Goal: Information Seeking & Learning: Check status

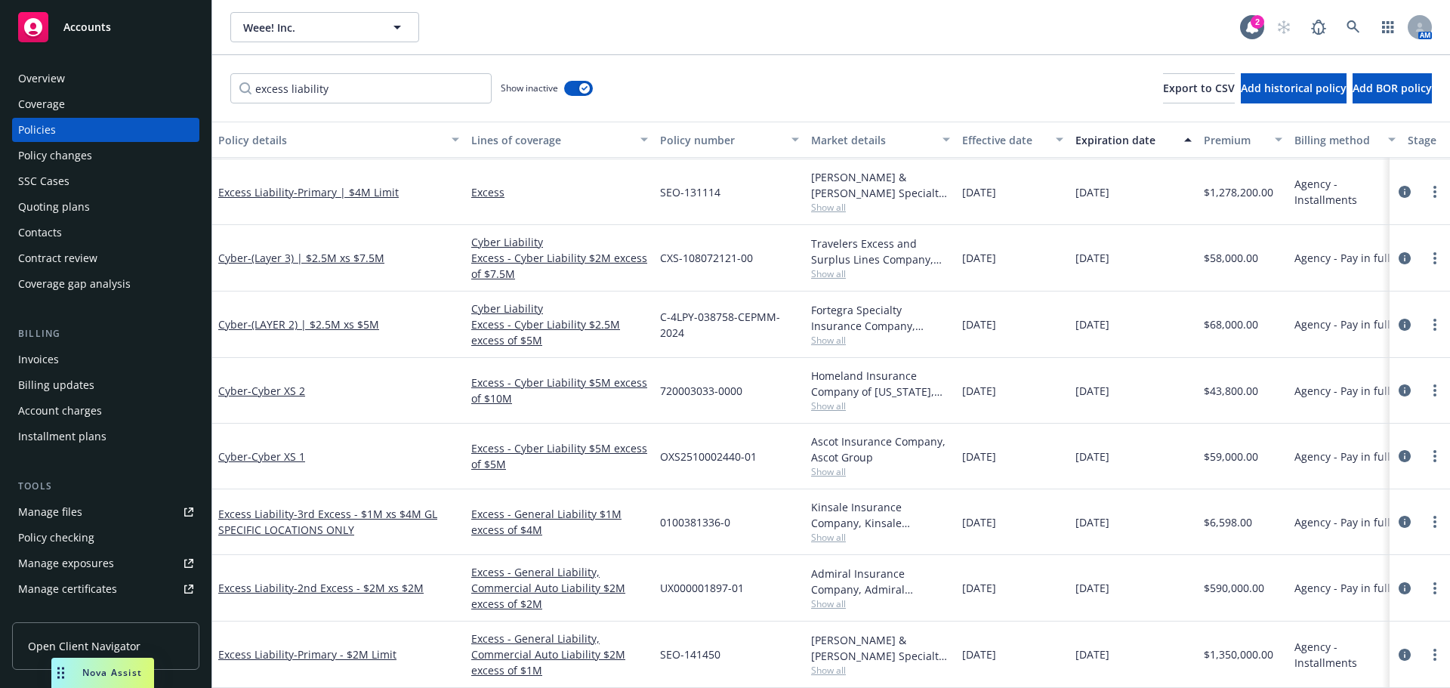
scroll to position [136, 0]
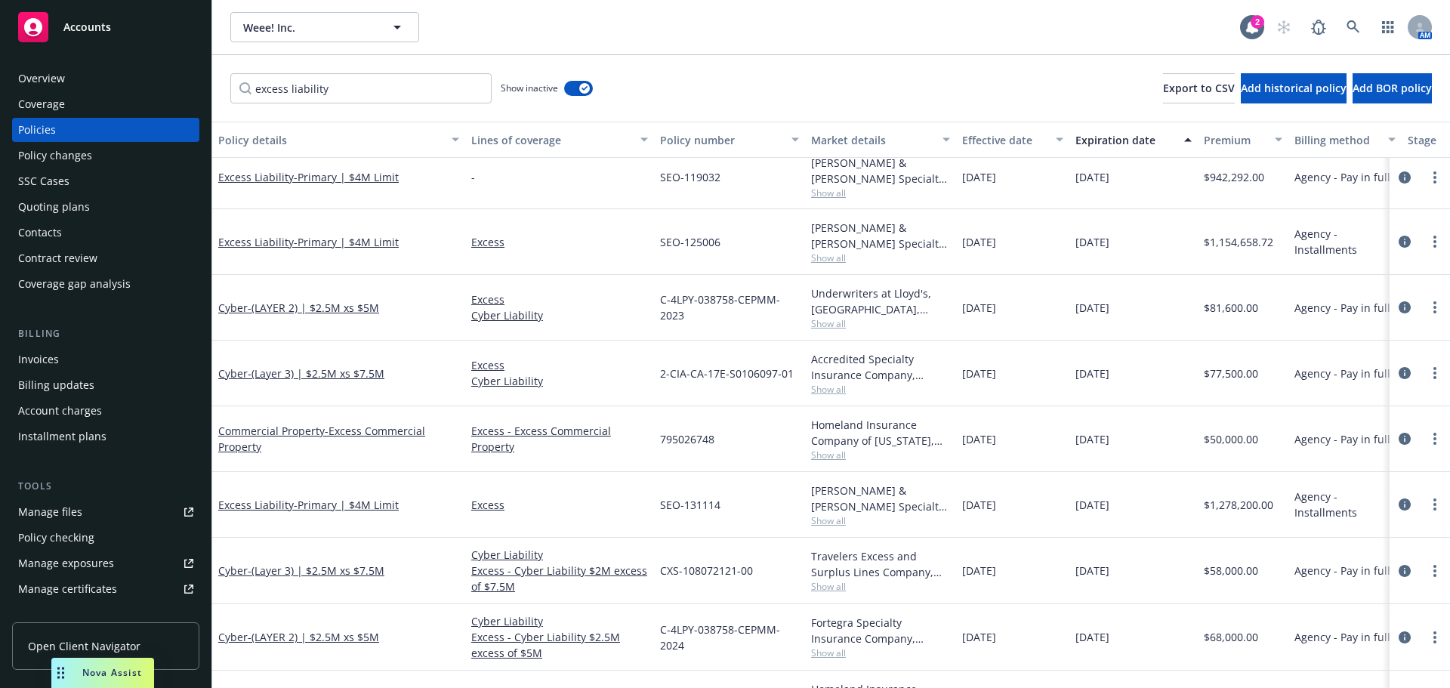
click at [476, 87] on input "excess liability" at bounding box center [360, 88] width 261 height 30
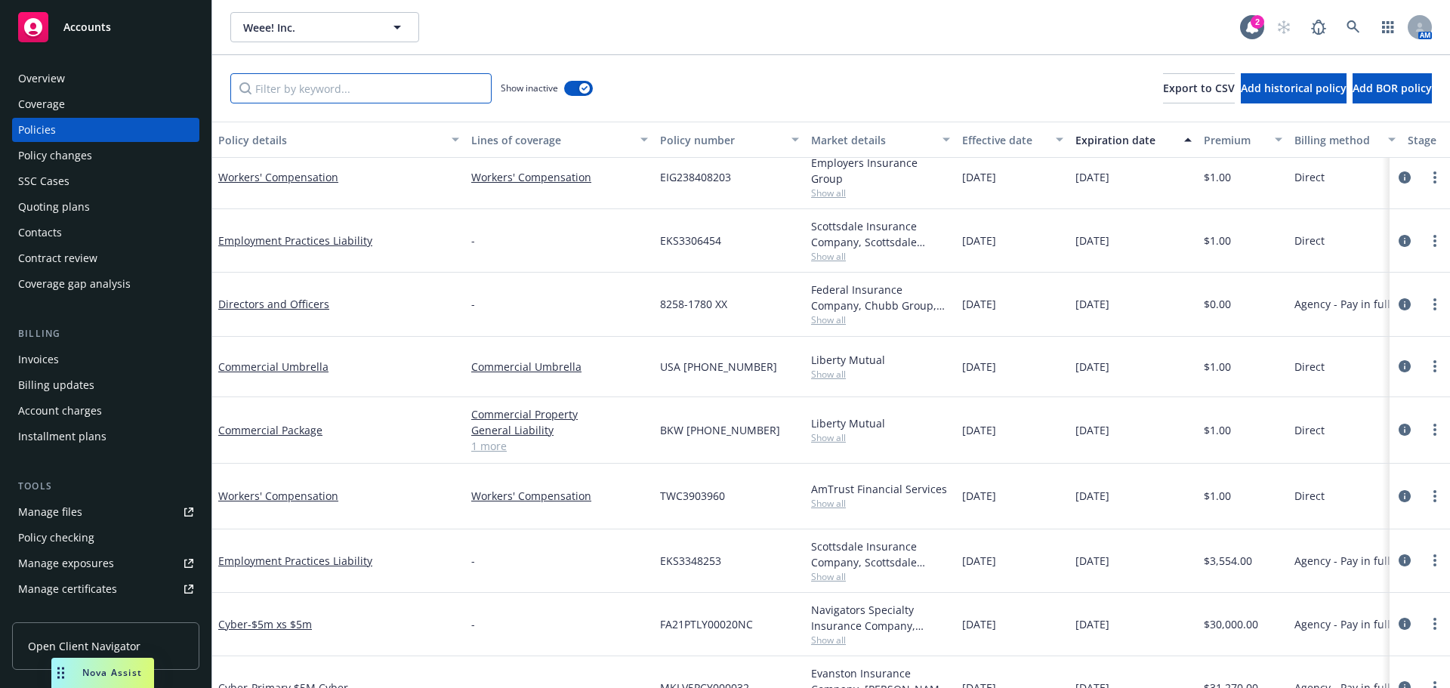
click at [350, 89] on input "Filter by keyword..." at bounding box center [360, 88] width 261 height 30
paste input "WC 9984189 02"
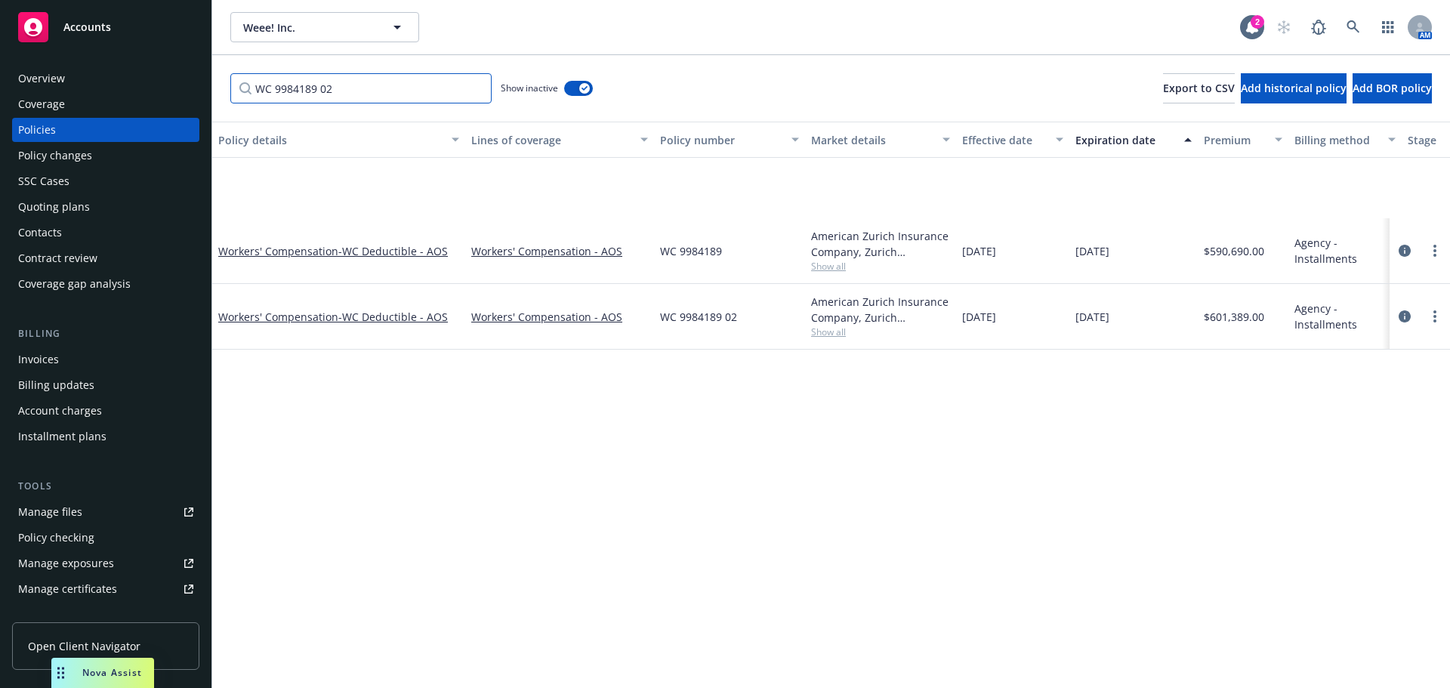
scroll to position [0, 0]
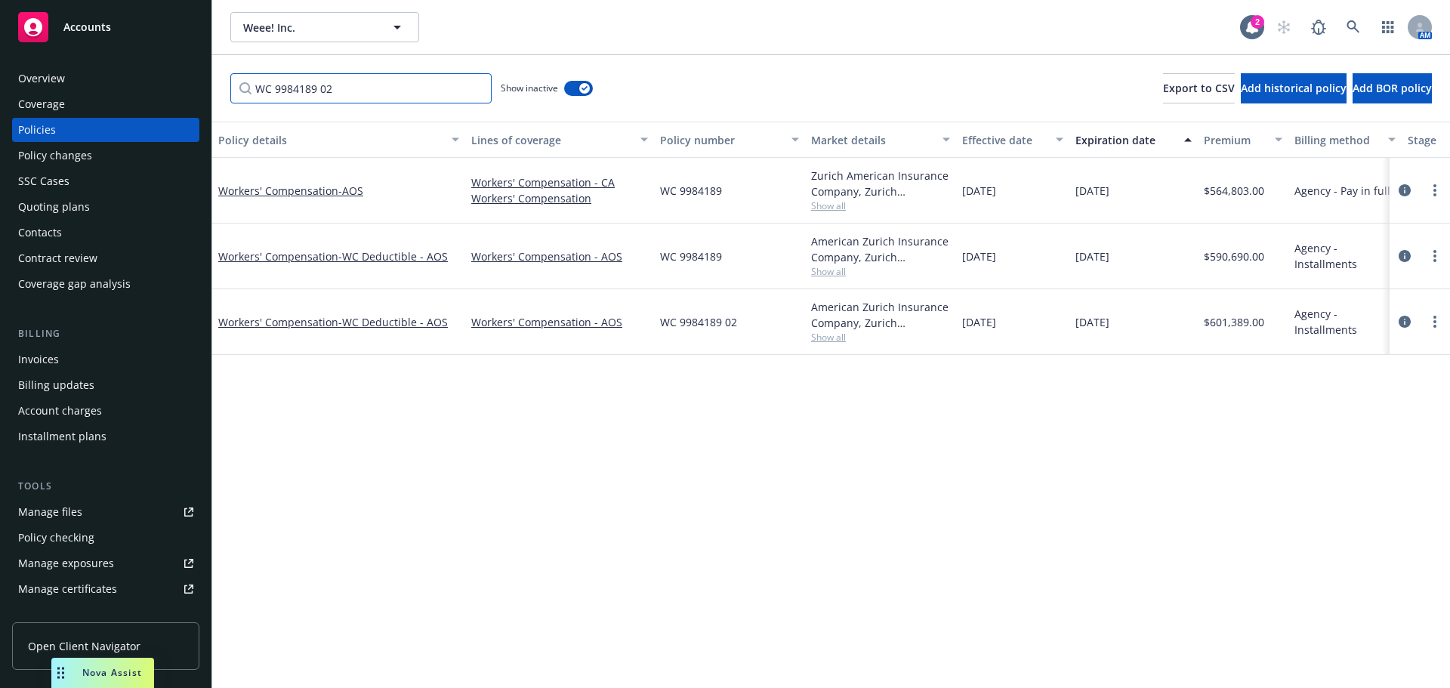
type input "WC 9984189 02"
click at [350, 253] on span "- WC Deductible - AOS" at bounding box center [392, 256] width 109 height 14
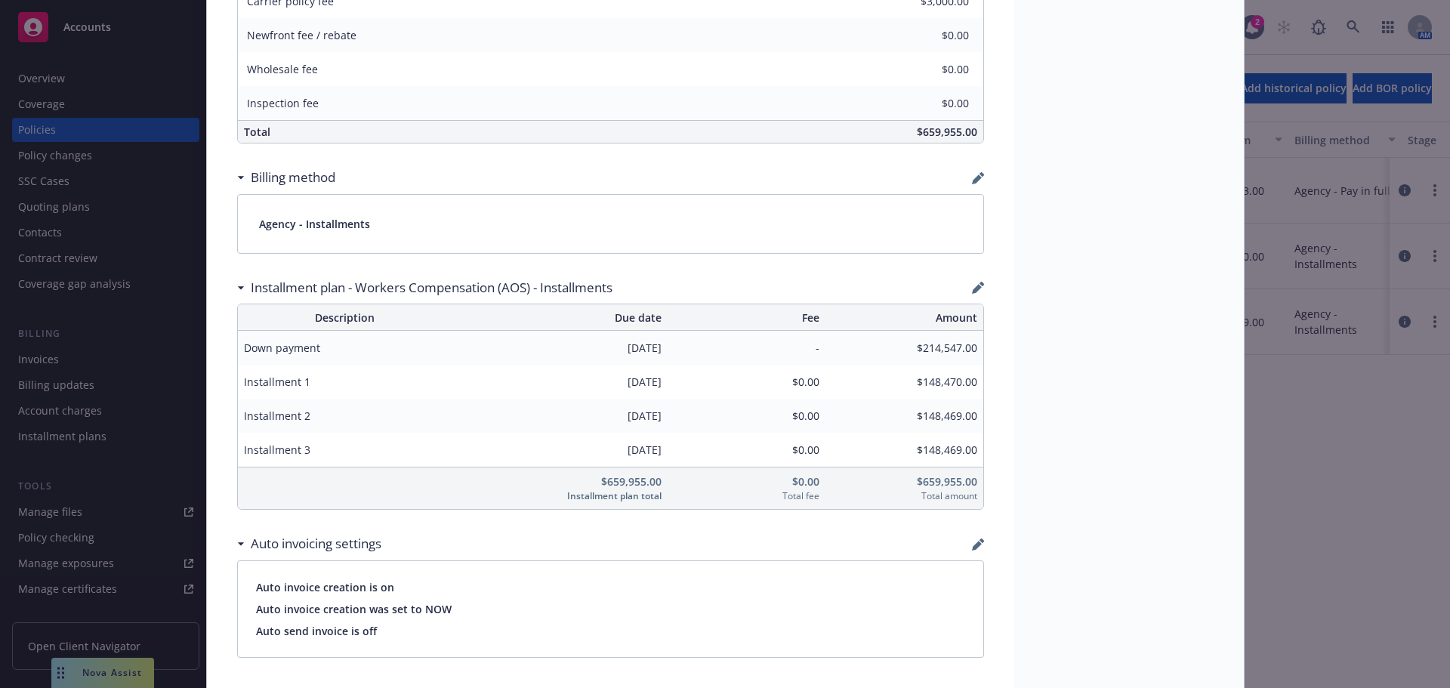
scroll to position [1057, 0]
click at [1097, 244] on div "Status Renewed Effective dates [DATE] - [DATE] Producer(s) [PERSON_NAME] Servic…" at bounding box center [1129, 443] width 230 height 2824
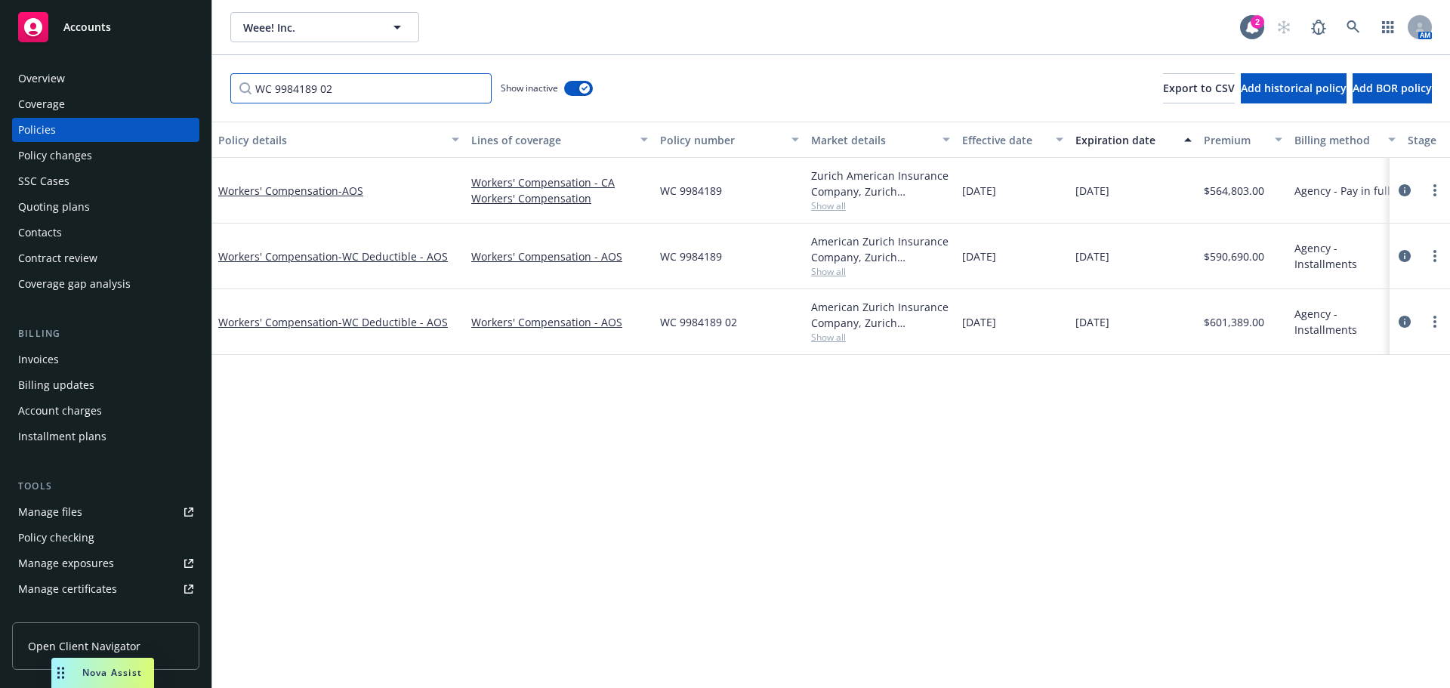
click at [478, 86] on input "WC 9984189 02" at bounding box center [360, 88] width 261 height 30
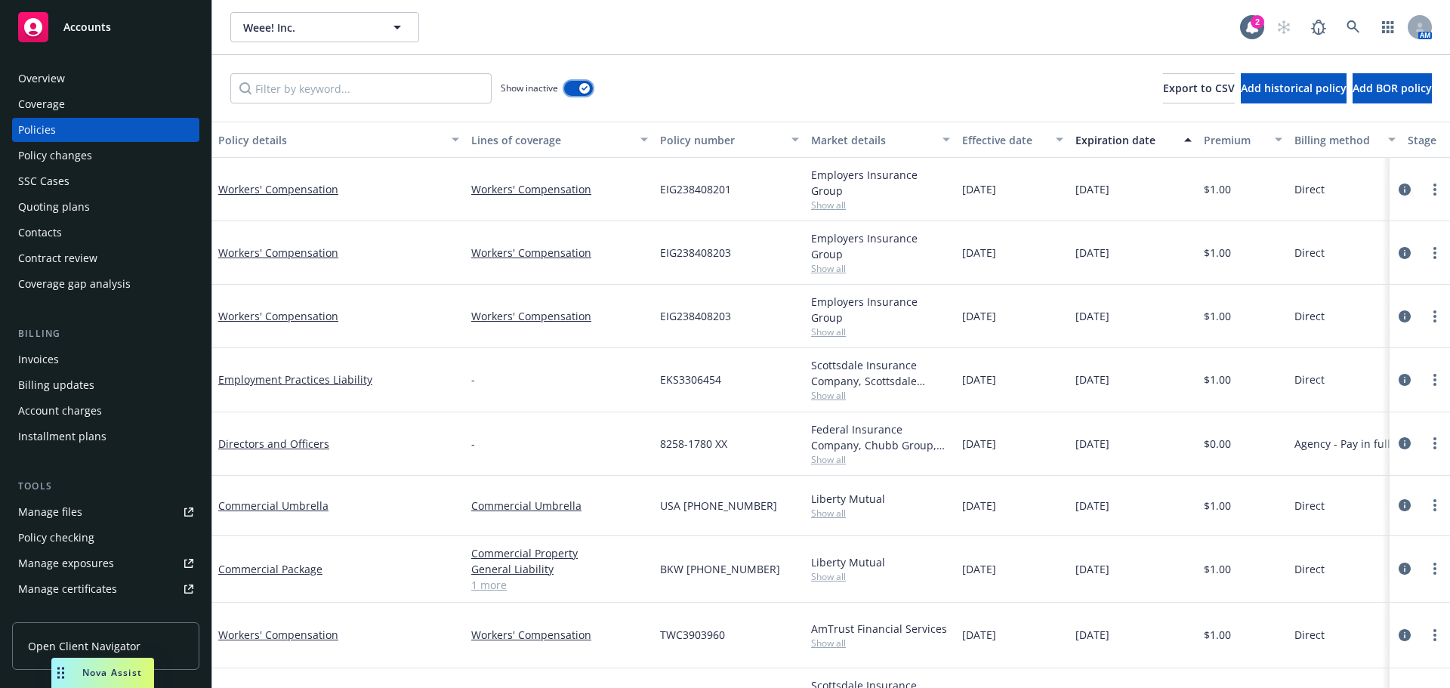
click at [573, 87] on button "button" at bounding box center [578, 88] width 29 height 15
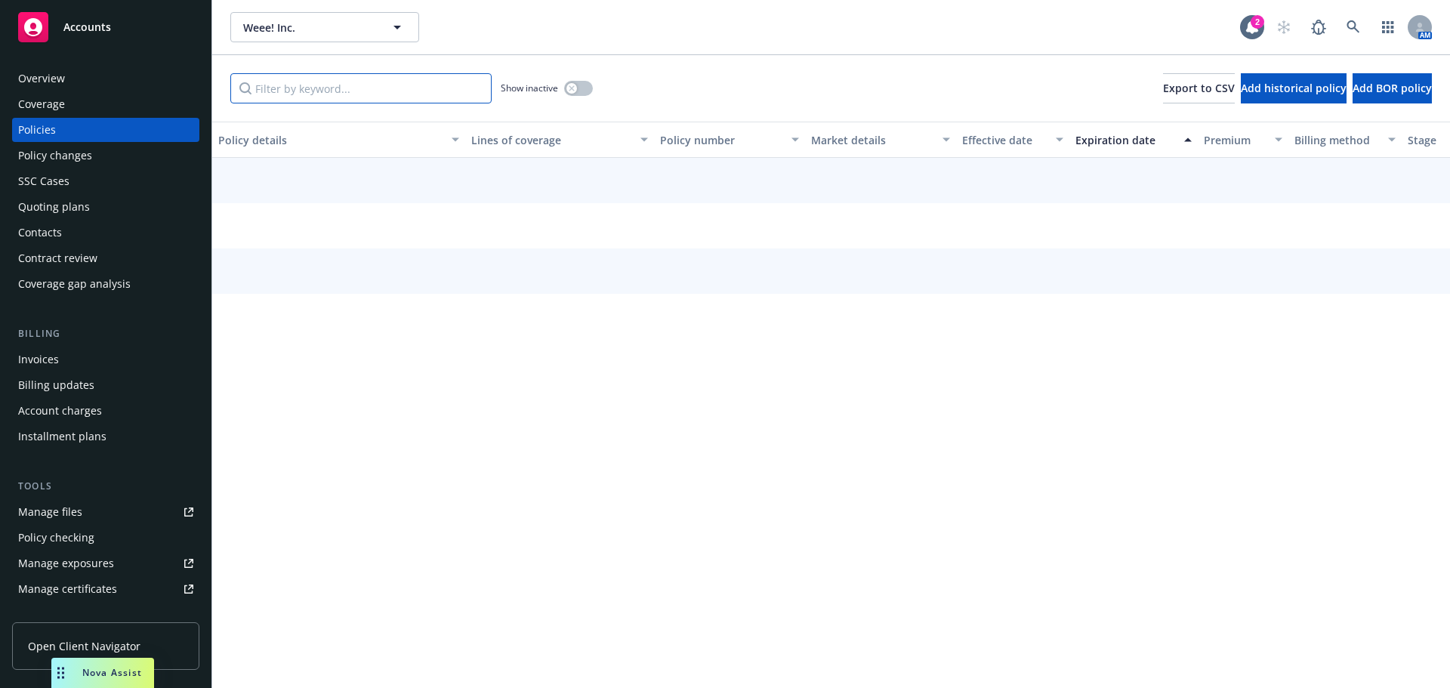
click at [346, 86] on input "Filter by keyword..." at bounding box center [360, 88] width 261 height 30
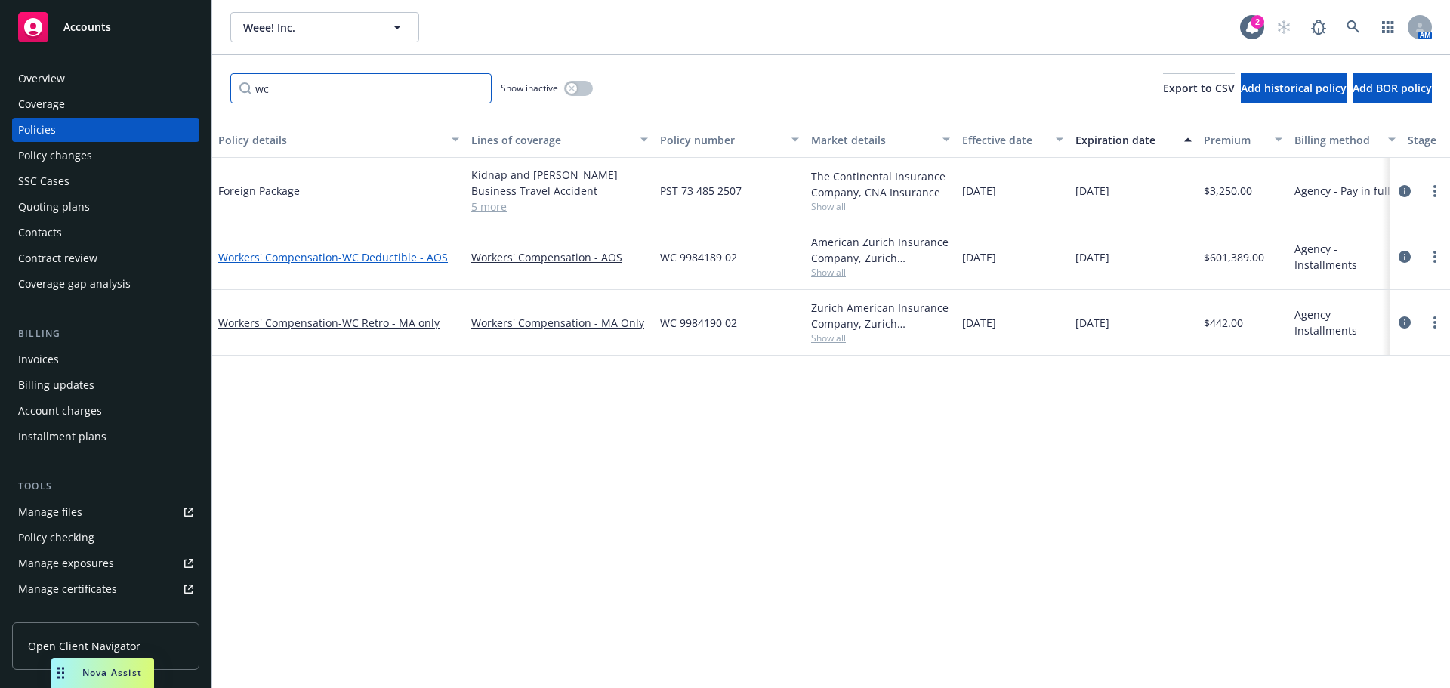
type input "wc"
click at [430, 260] on span "- WC Deductible - AOS" at bounding box center [392, 257] width 109 height 14
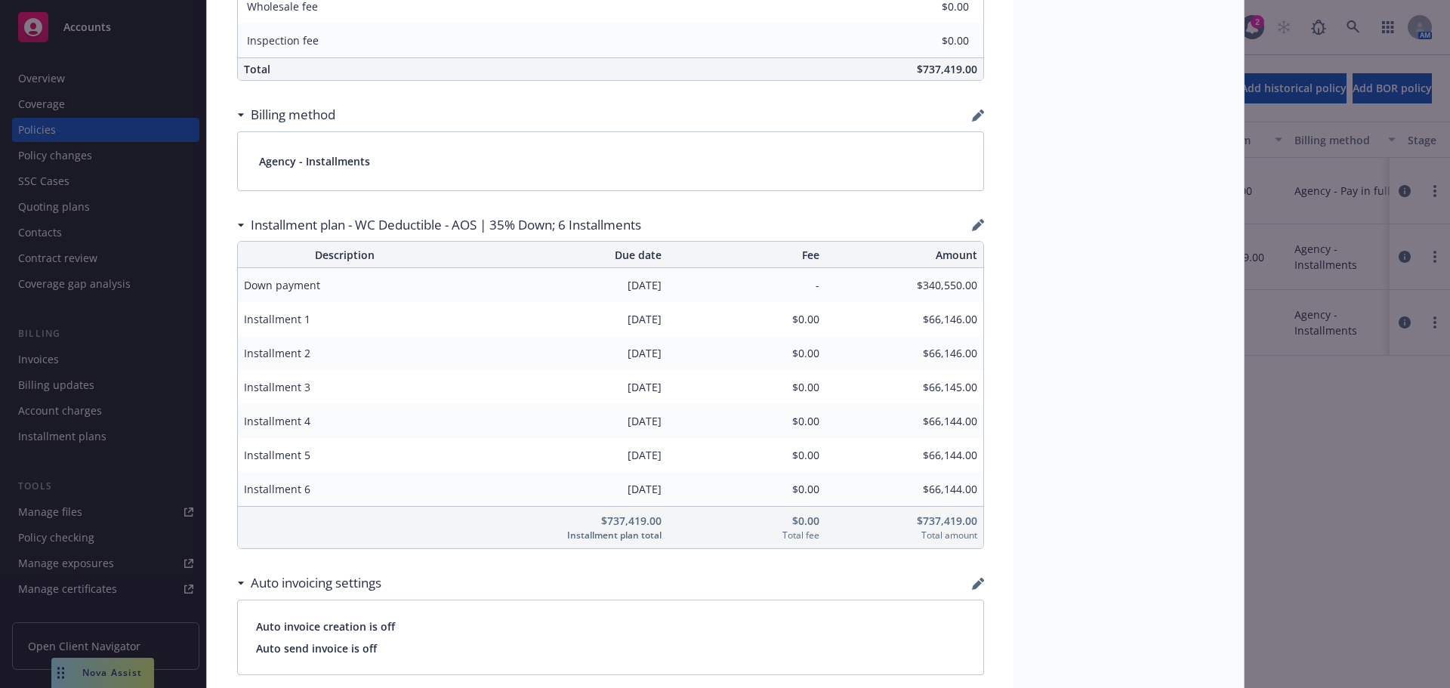
scroll to position [1057, 0]
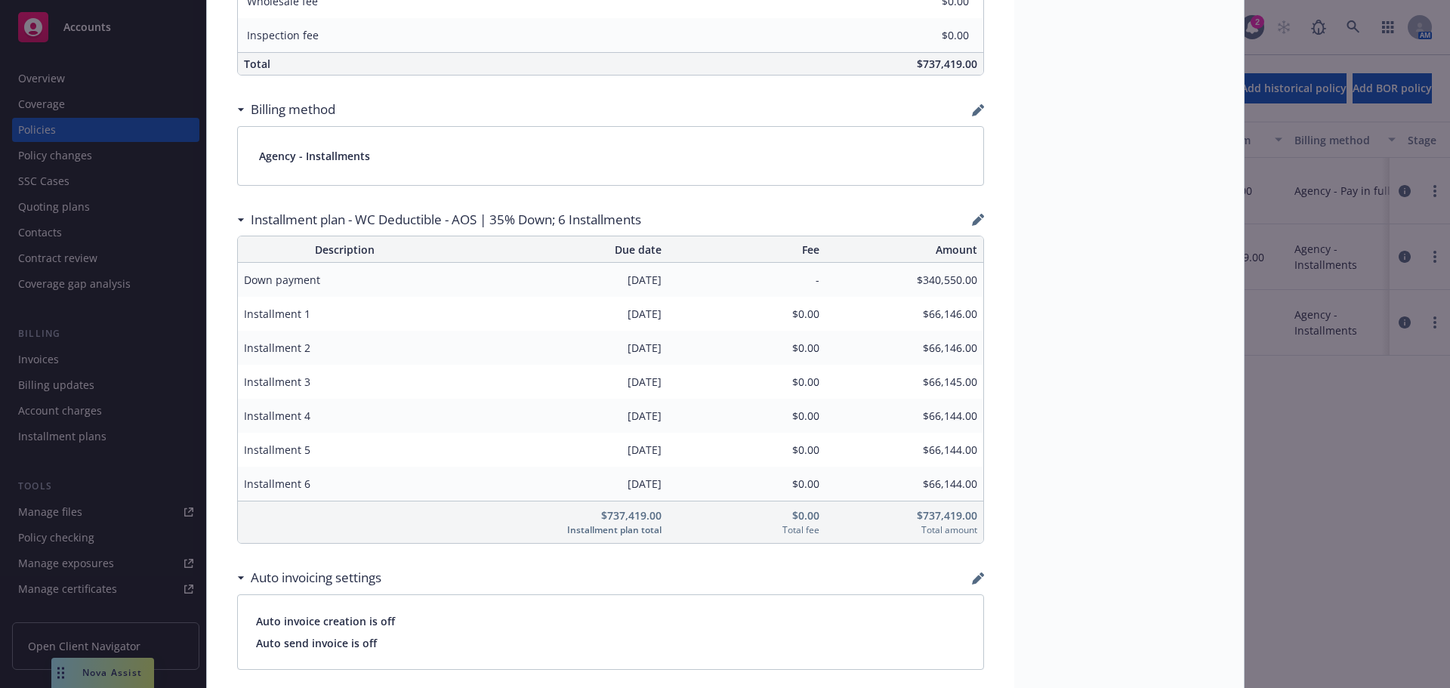
click at [972, 223] on icon "button" at bounding box center [978, 220] width 12 height 12
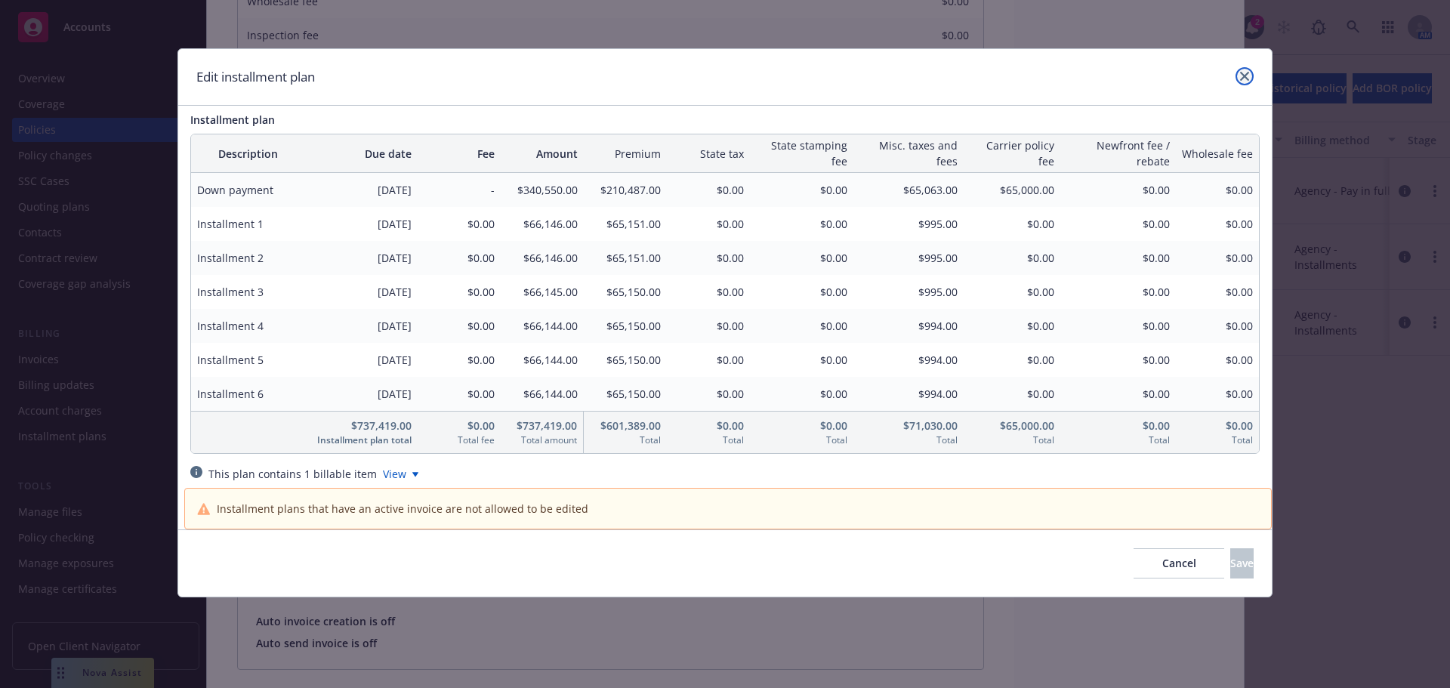
click at [1244, 81] on link "close" at bounding box center [1244, 76] width 18 height 18
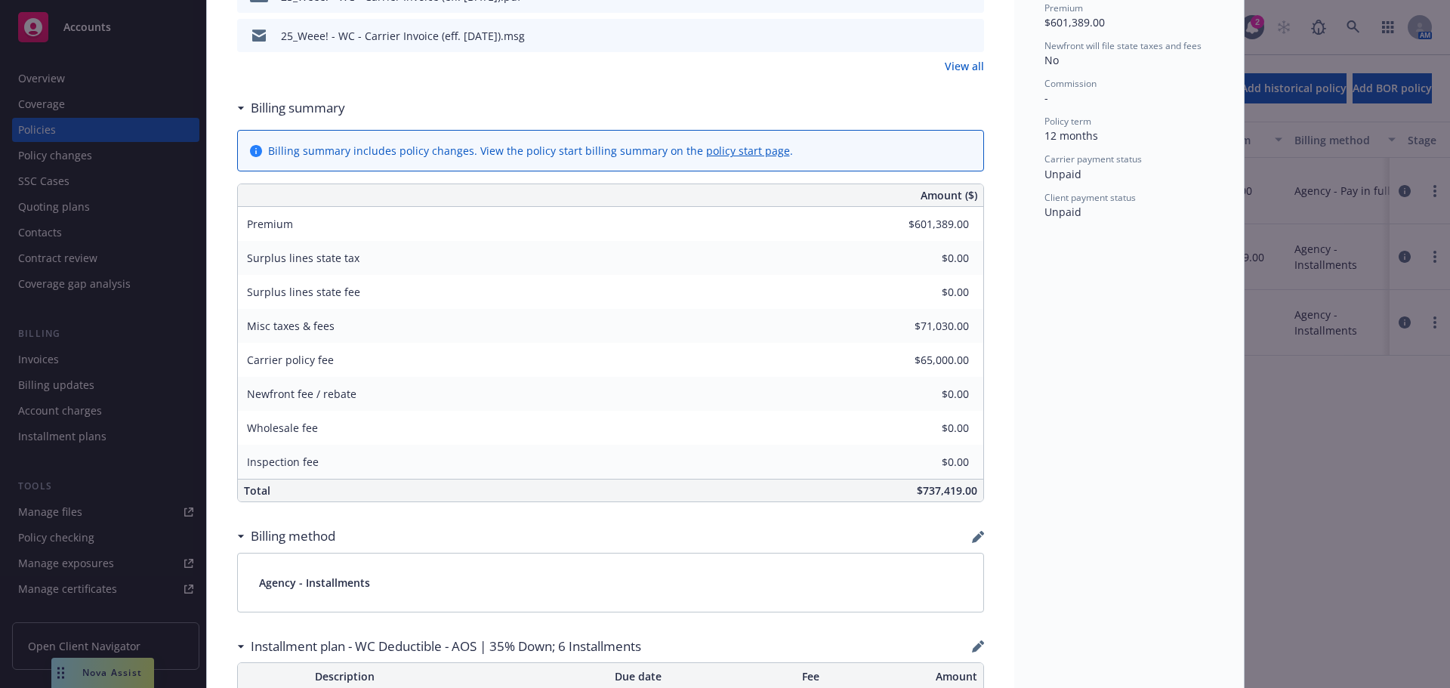
scroll to position [982, 0]
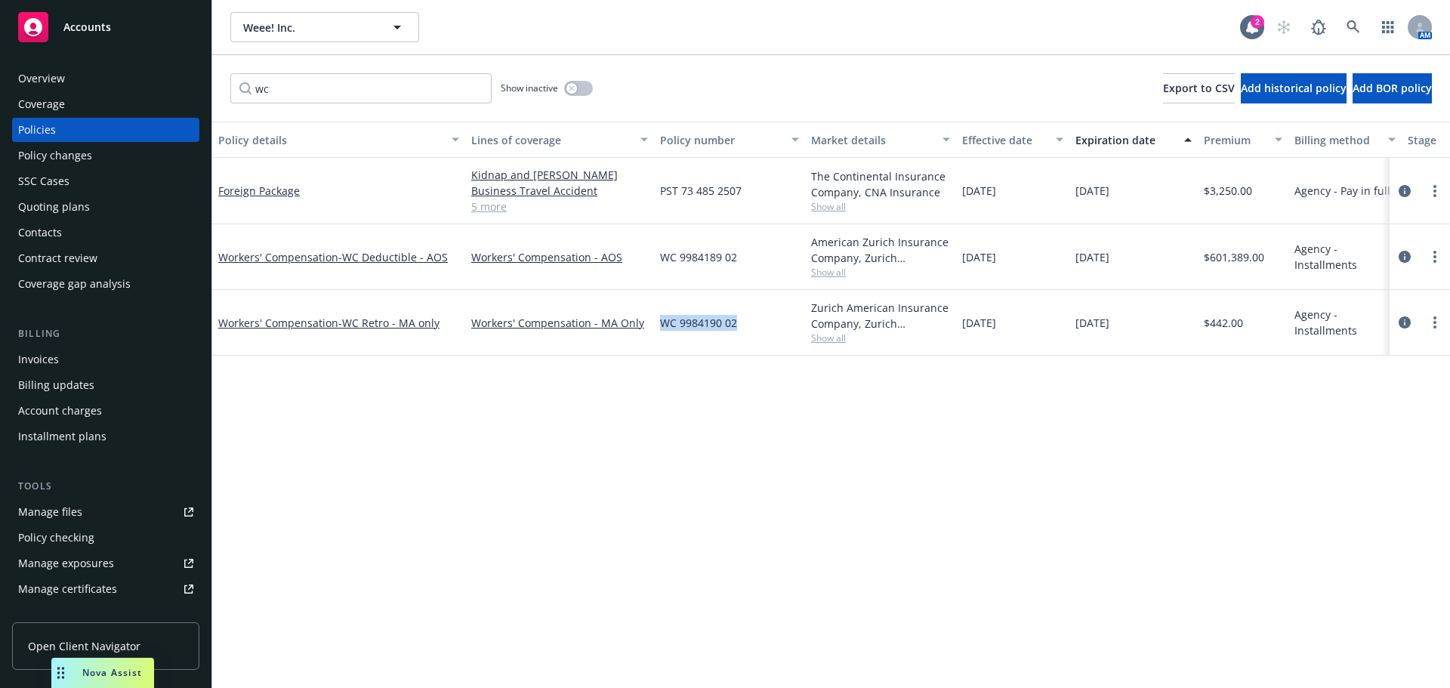
drag, startPoint x: 738, startPoint y: 324, endPoint x: 659, endPoint y: 327, distance: 79.3
click at [659, 327] on div "WC 9984190 02" at bounding box center [729, 323] width 151 height 66
copy span "WC 9984190 02"
